Goal: Task Accomplishment & Management: Manage account settings

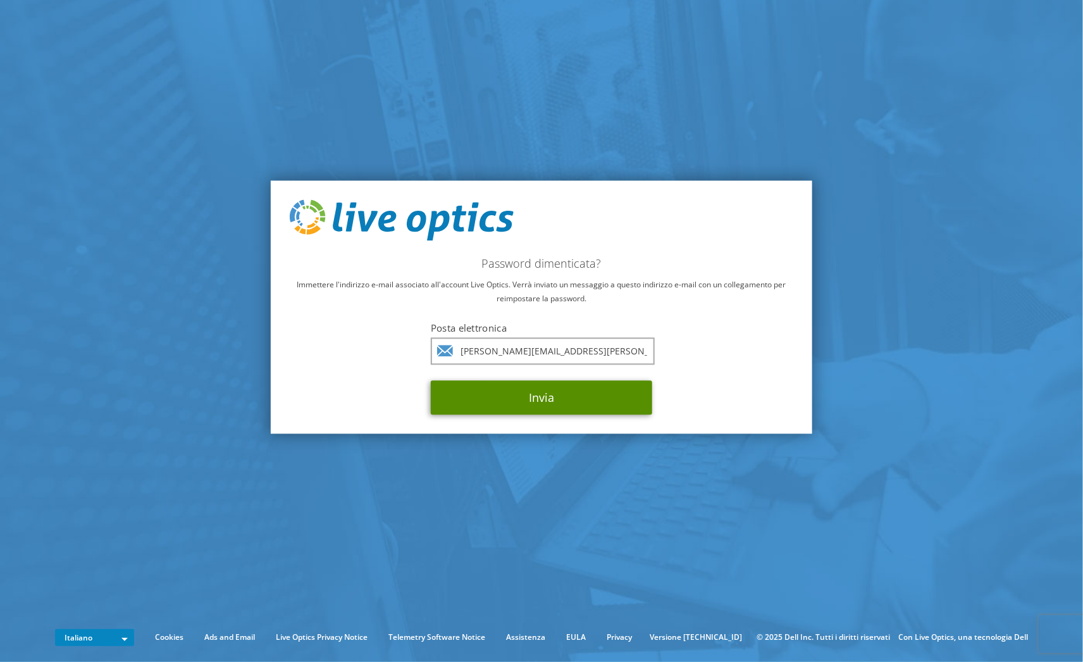
click at [561, 399] on button "Invia" at bounding box center [541, 398] width 221 height 34
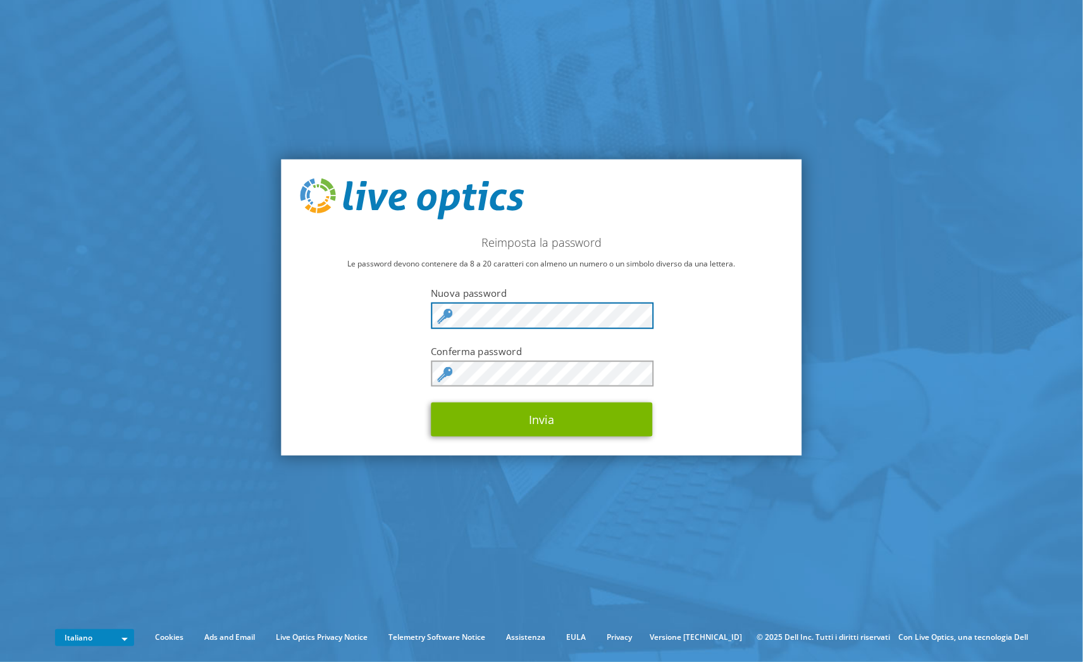
click at [392, 318] on div "Reimposta la password Le password devono contenere da 8 a 20 caratteri con alme…" at bounding box center [541, 307] width 520 height 296
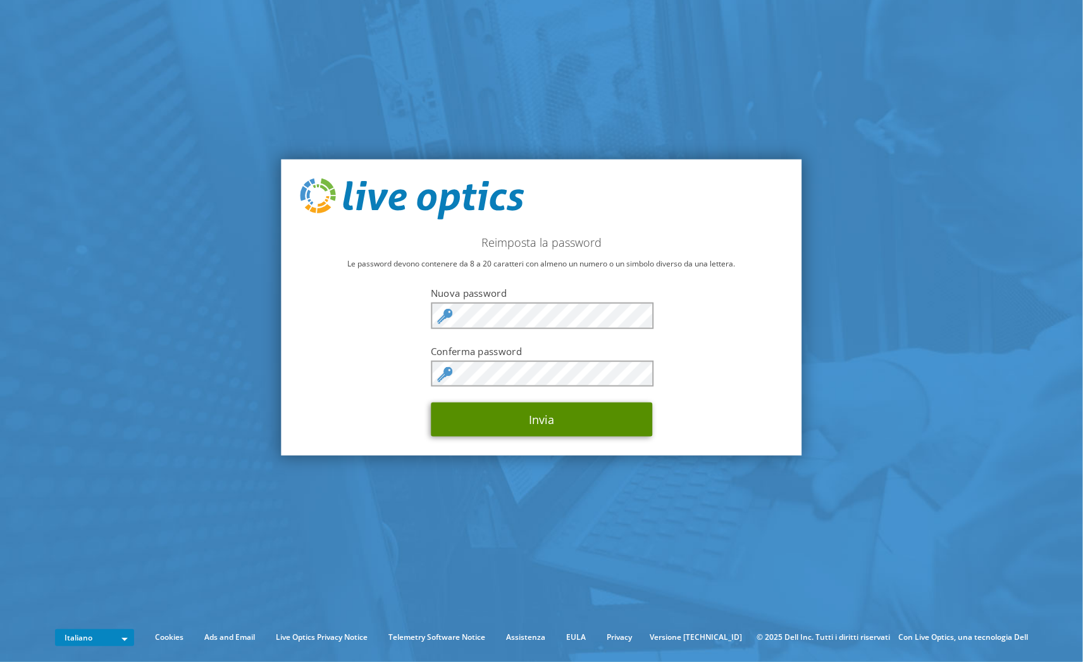
click at [571, 425] on button "Invia" at bounding box center [541, 419] width 221 height 34
